Goal: Complete application form

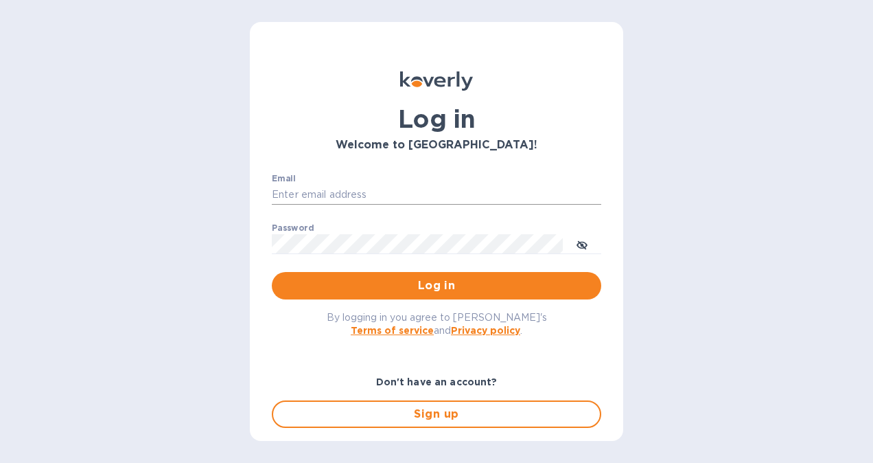
click at [387, 196] on input "Email" at bounding box center [437, 195] width 330 height 21
click at [432, 287] on span "Log in" at bounding box center [437, 285] width 308 height 16
click at [446, 292] on span "Log in" at bounding box center [437, 285] width 308 height 16
click at [582, 245] on icon "toggle password visibility" at bounding box center [582, 245] width 8 height 8
click at [339, 198] on input "rcomes" at bounding box center [437, 195] width 330 height 21
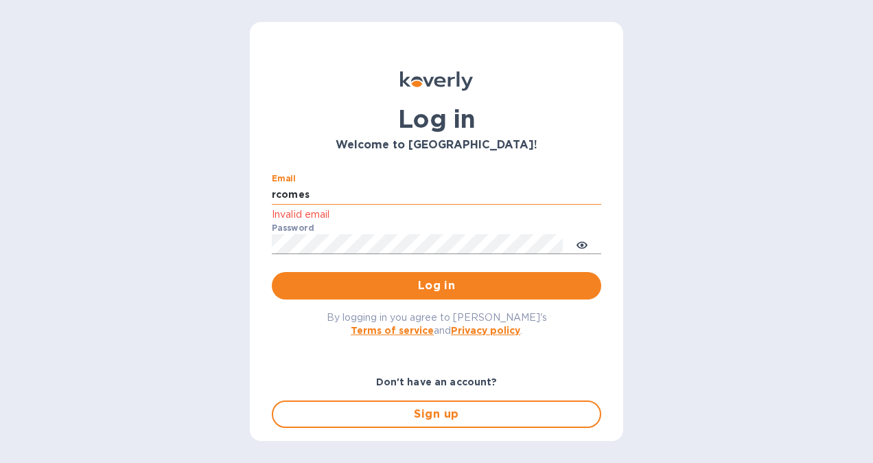
type input "[EMAIL_ADDRESS][DOMAIN_NAME]"
click at [452, 285] on span "Log in" at bounding box center [437, 285] width 308 height 16
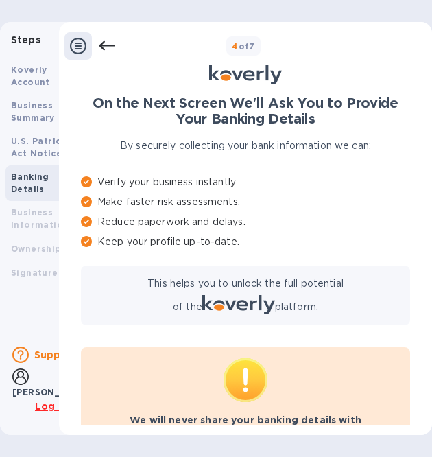
click at [367, 7] on div "Steps Koverly Account Business Summary U.S. Patriot Act Notice Banking Details …" at bounding box center [216, 228] width 432 height 457
